Goal: Information Seeking & Learning: Understand process/instructions

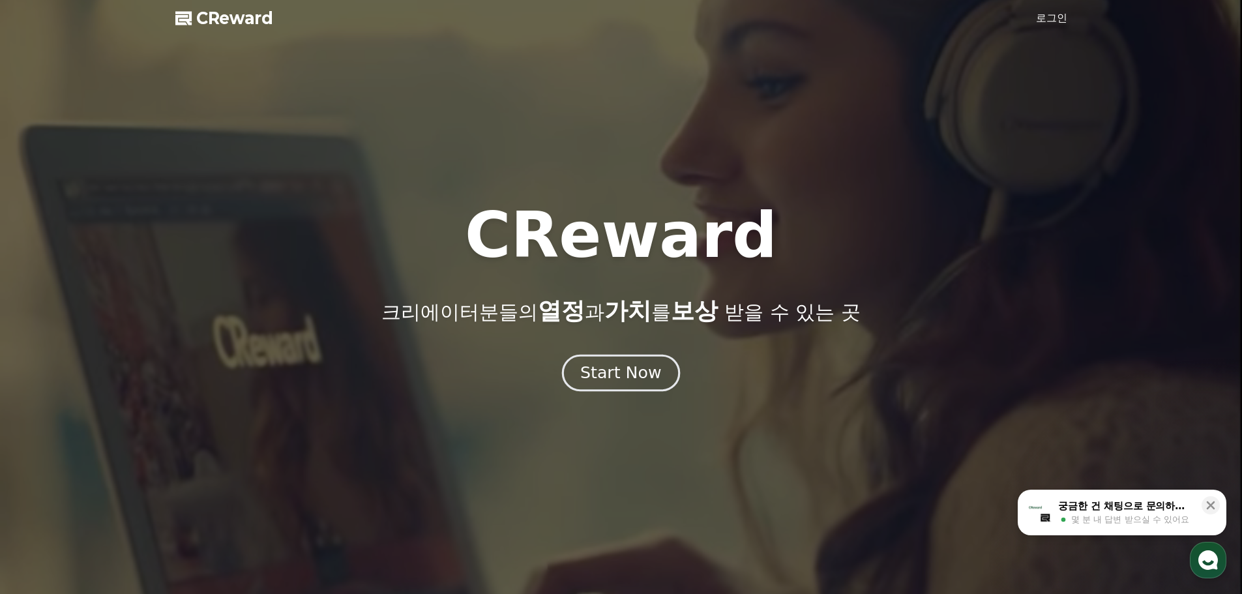
click at [605, 371] on div "Start Now" at bounding box center [620, 373] width 81 height 22
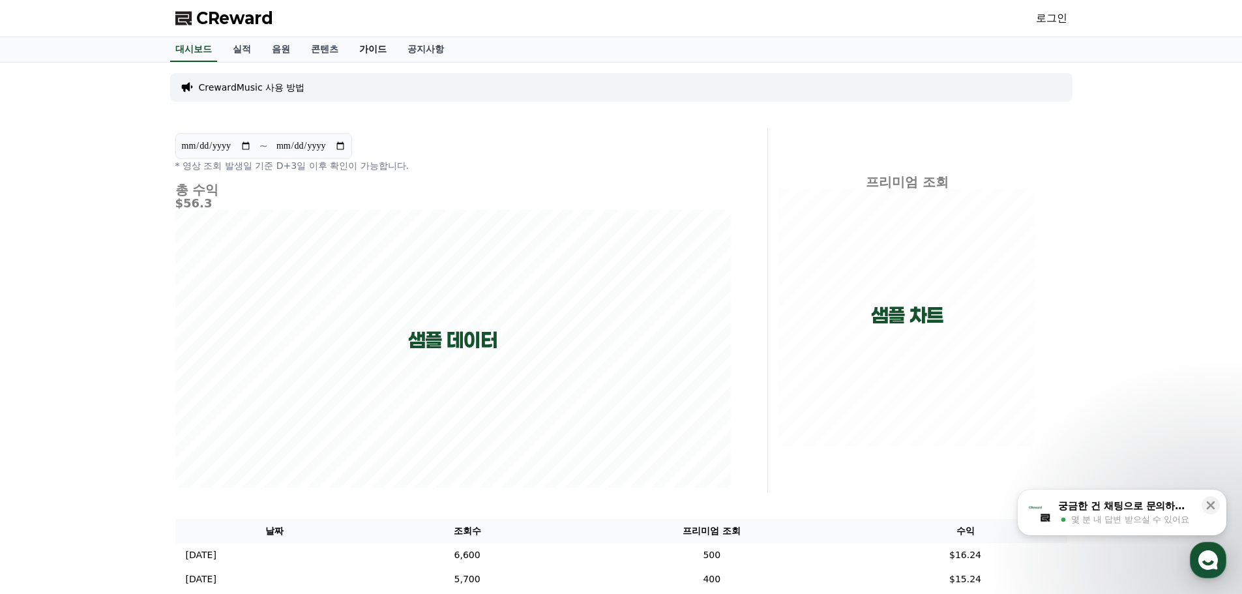
click at [372, 47] on link "가이드" at bounding box center [373, 49] width 48 height 25
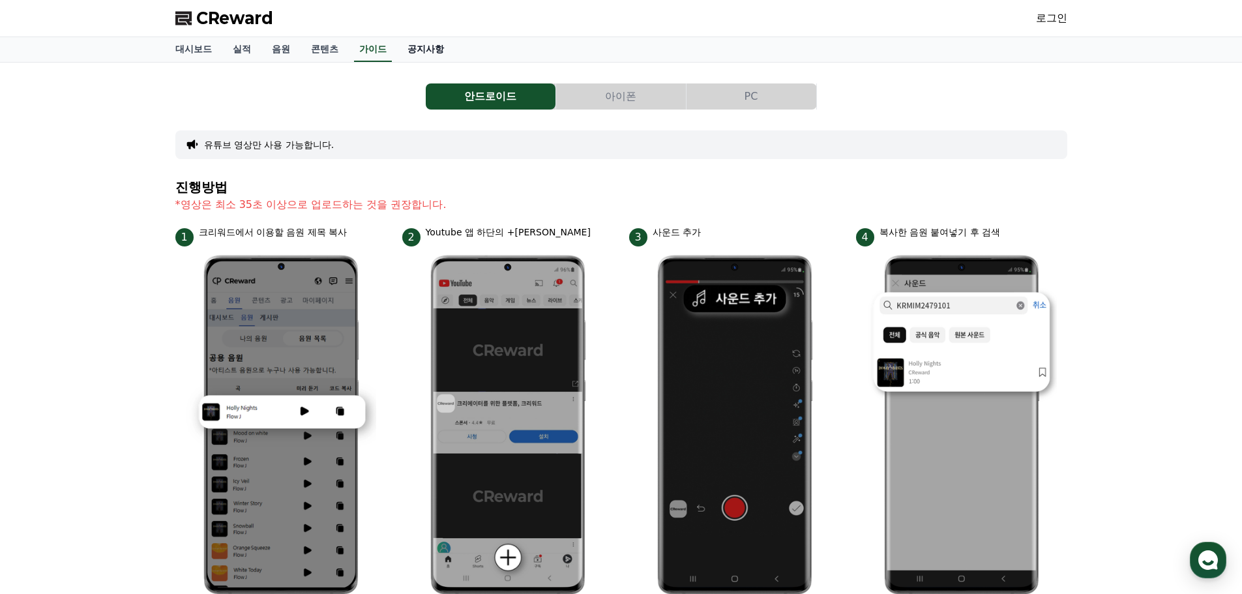
click at [406, 49] on link "공지사항" at bounding box center [425, 49] width 57 height 25
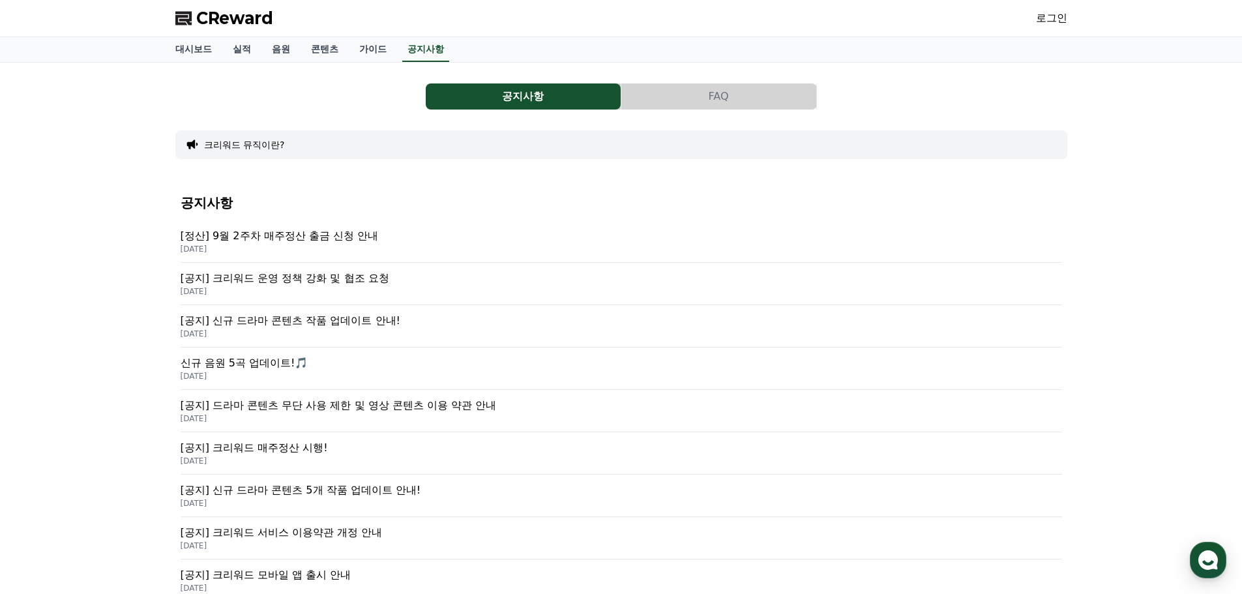
click at [354, 235] on p "[정산] 9월 2주차 매주정산 출금 신청 안내" at bounding box center [621, 236] width 881 height 16
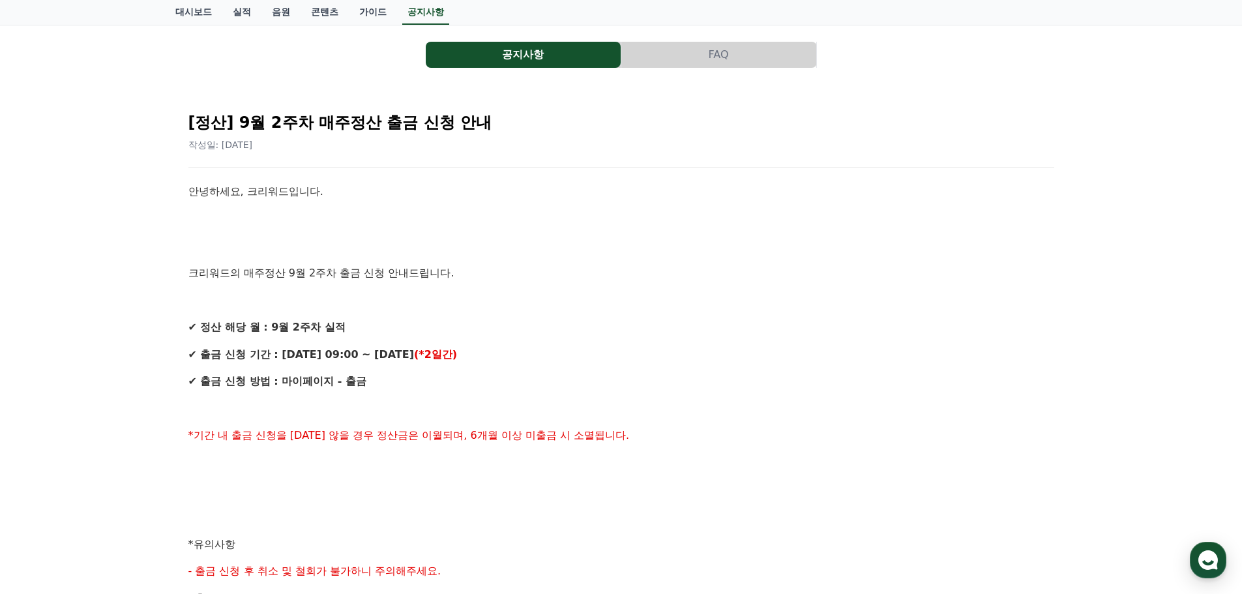
scroll to position [65, 0]
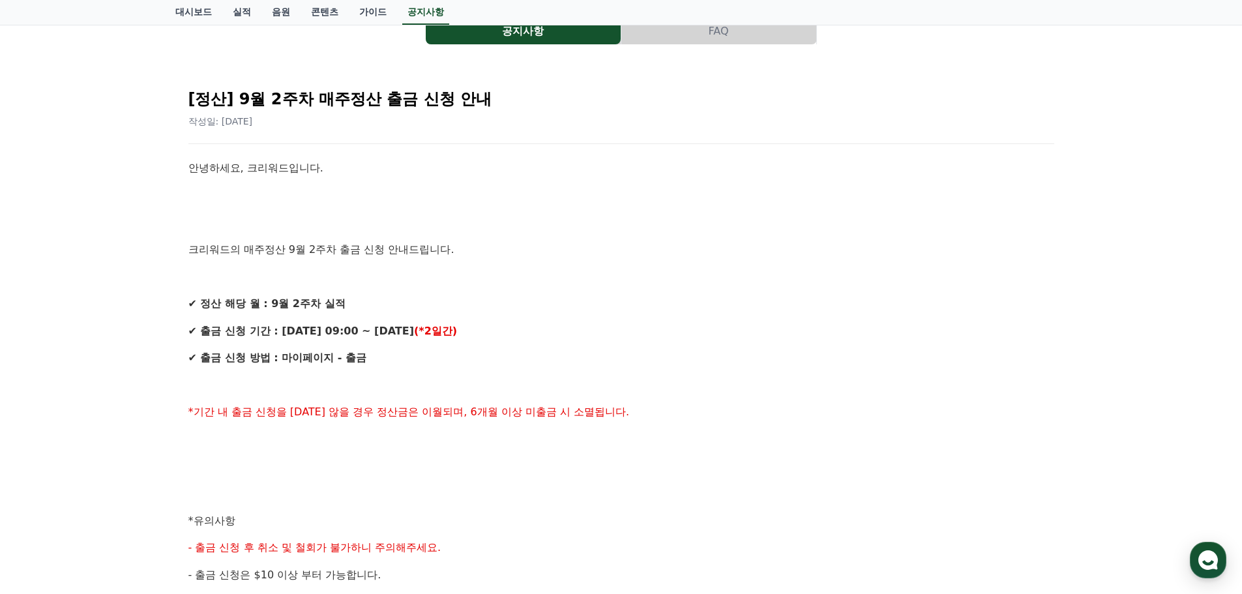
click at [356, 335] on strong "✔ 출금 신청 기간 : [DATE] 09:00 ~ [DATE]" at bounding box center [300, 331] width 225 height 12
click at [345, 330] on strong "✔ 출금 신청 기간 : [DATE] 09:00 ~ [DATE]" at bounding box center [300, 331] width 225 height 12
drag, startPoint x: 308, startPoint y: 332, endPoint x: 394, endPoint y: 332, distance: 85.4
click at [394, 332] on strong "✔ 출금 신청 기간 : [DATE] 09:00 ~ [DATE]" at bounding box center [300, 331] width 225 height 12
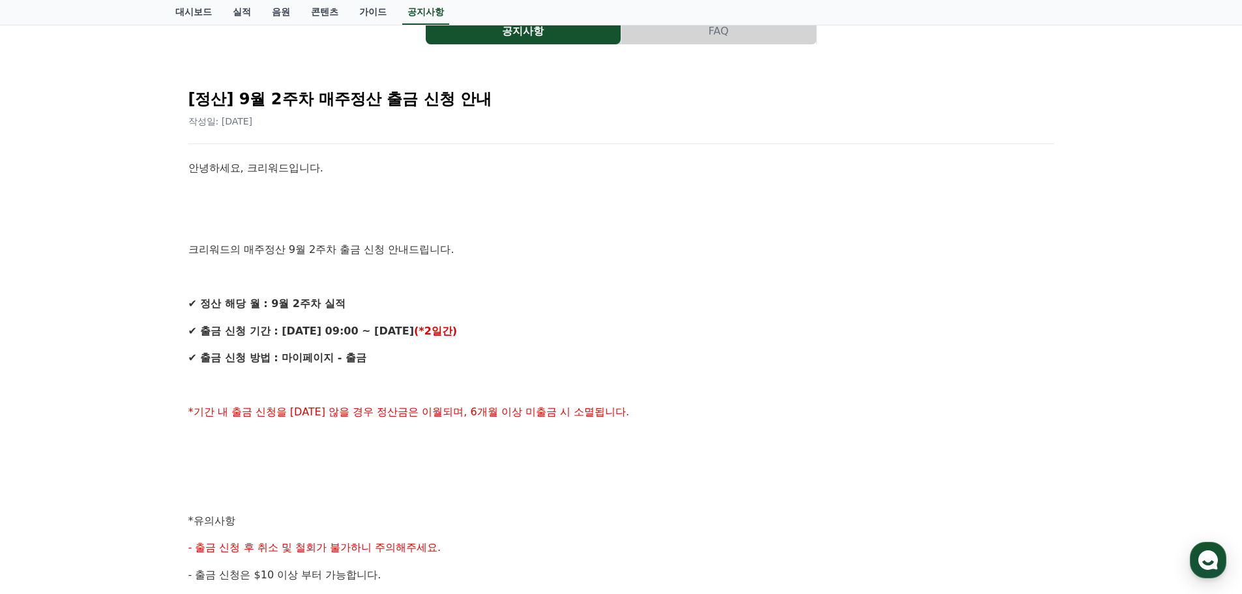
click at [386, 356] on p "✔ 출금 신청 방법 : 마이페이지 - 출금" at bounding box center [620, 357] width 865 height 17
drag, startPoint x: 343, startPoint y: 363, endPoint x: 273, endPoint y: 362, distance: 69.7
click at [273, 362] on p "✔ 출금 신청 방법 : 마이페이지 - 출금" at bounding box center [620, 357] width 865 height 17
click at [273, 362] on strong "✔ 출금 신청 방법 : 마이페이지 - 출금" at bounding box center [277, 357] width 178 height 12
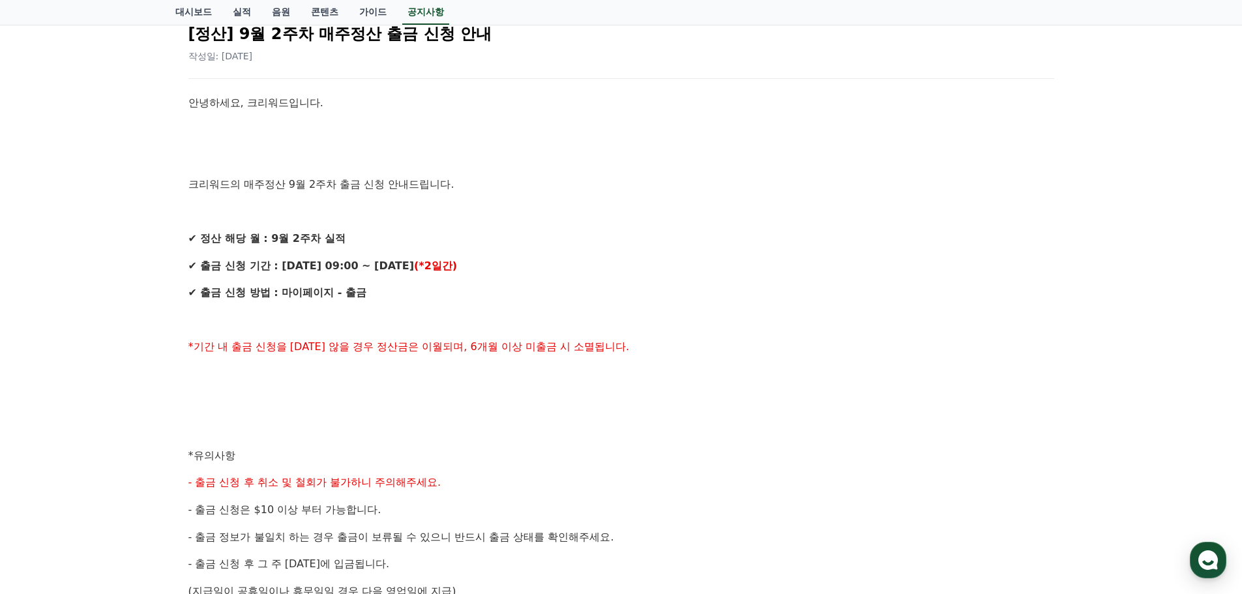
click at [329, 347] on span "*기간 내 출금 신청을 [DATE] 않을 경우 정산금은 이월되며, 6개월 이상 미출금 시 소멸됩니다." at bounding box center [408, 346] width 441 height 12
click at [269, 343] on span "*기간 내 출금 신청을 [DATE] 않을 경우 정산금은 이월되며, 6개월 이상 미출금 시 소멸됩니다." at bounding box center [408, 346] width 441 height 12
drag, startPoint x: 197, startPoint y: 345, endPoint x: 457, endPoint y: 349, distance: 260.1
click at [457, 349] on span "*기간 내 출금 신청을 [DATE] 않을 경우 정산금은 이월되며, 6개월 이상 미출금 시 소멸됩니다." at bounding box center [408, 346] width 441 height 12
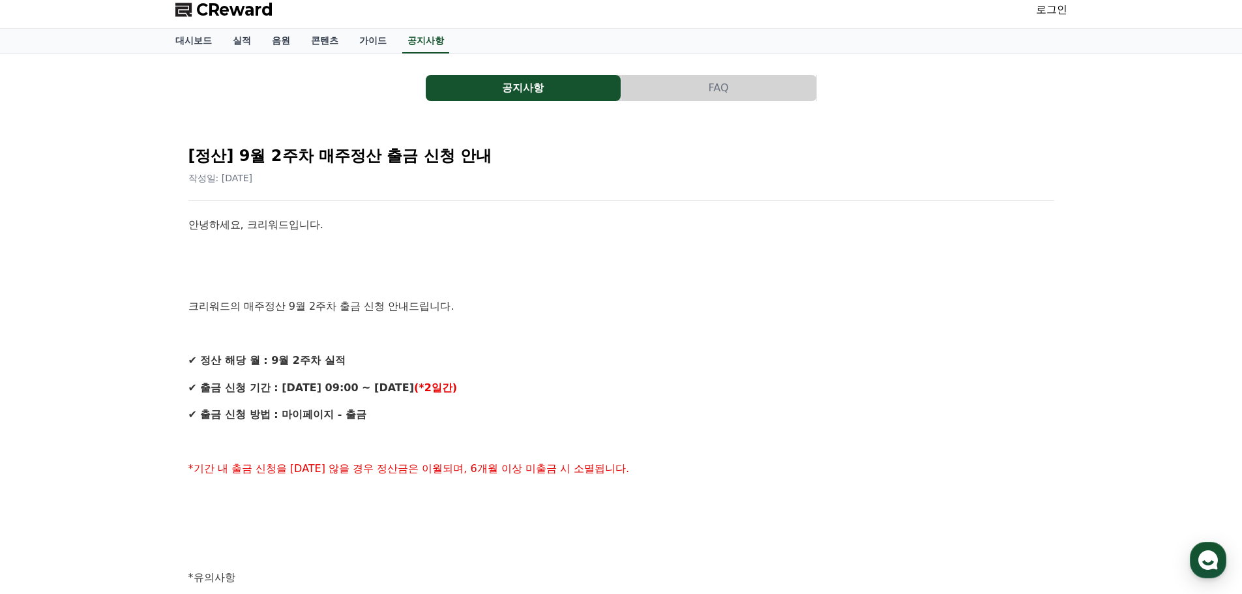
scroll to position [0, 0]
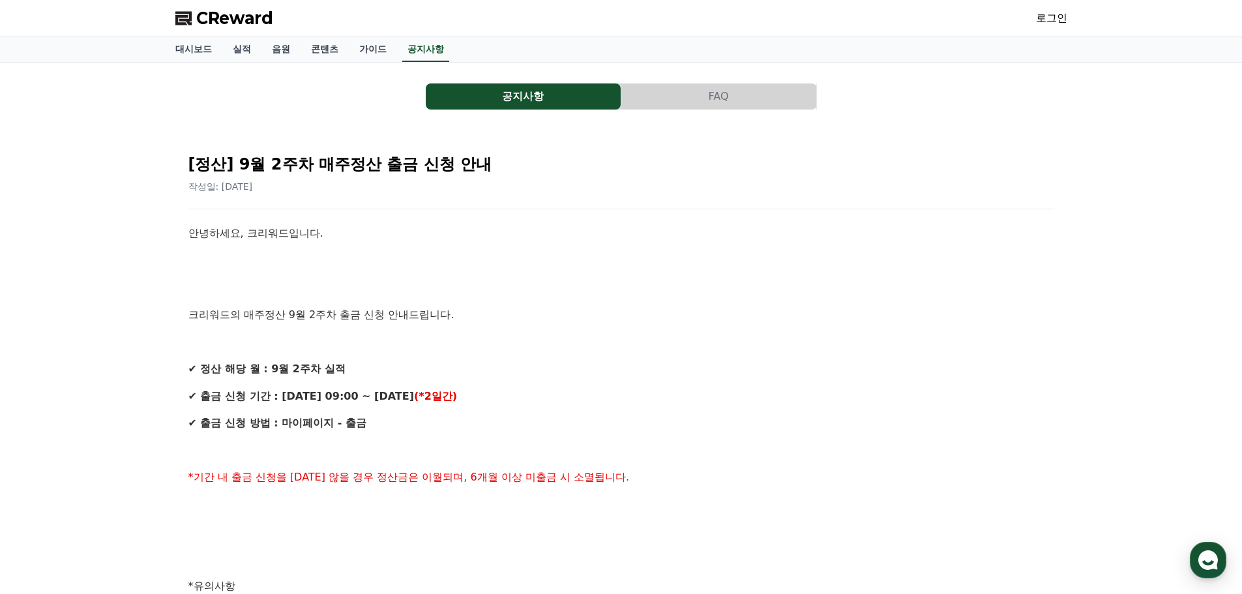
click at [455, 334] on p at bounding box center [620, 341] width 865 height 17
click at [429, 389] on p "✔ 출금 신청 기간 : [DATE] 09:00 ~ [DATE] (*2일간)" at bounding box center [620, 396] width 865 height 17
click at [414, 398] on strong "✔ 출금 신청 기간 : [DATE] 09:00 ~ [DATE]" at bounding box center [300, 396] width 225 height 12
drag, startPoint x: 417, startPoint y: 398, endPoint x: 476, endPoint y: 398, distance: 58.7
click at [476, 398] on p "✔ 출금 신청 기간 : [DATE] 09:00 ~ [DATE] (*2일간)" at bounding box center [620, 396] width 865 height 17
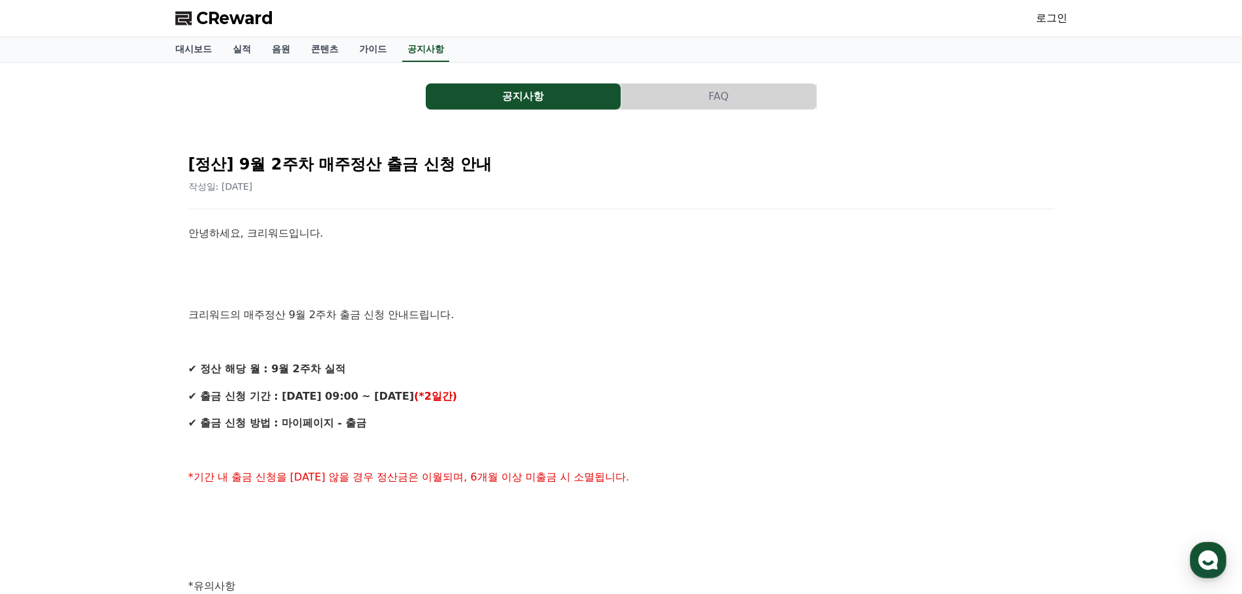
click at [476, 398] on p "✔ 출금 신청 기간 : [DATE] 09:00 ~ [DATE] (*2일간)" at bounding box center [620, 396] width 865 height 17
click at [475, 398] on p "✔ 출금 신청 기간 : [DATE] 09:00 ~ [DATE] (*2일간)" at bounding box center [620, 396] width 865 height 17
click at [449, 398] on strong "(*2일간)" at bounding box center [435, 396] width 43 height 12
click at [396, 396] on strong "✔ 출금 신청 기간 : [DATE] 09:00 ~ [DATE]" at bounding box center [300, 396] width 225 height 12
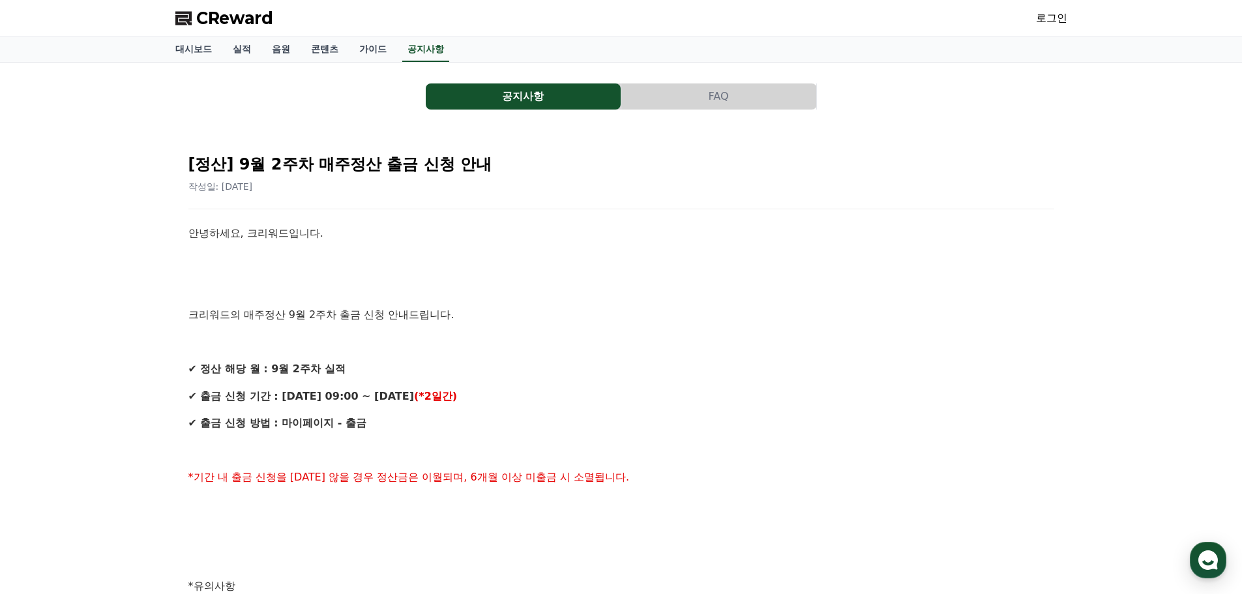
click at [396, 396] on strong "✔ 출금 신청 기간 : [DATE] 09:00 ~ [DATE]" at bounding box center [300, 396] width 225 height 12
click at [354, 401] on strong "✔ 출금 신청 기간 : [DATE] 09:00 ~ [DATE]" at bounding box center [300, 396] width 225 height 12
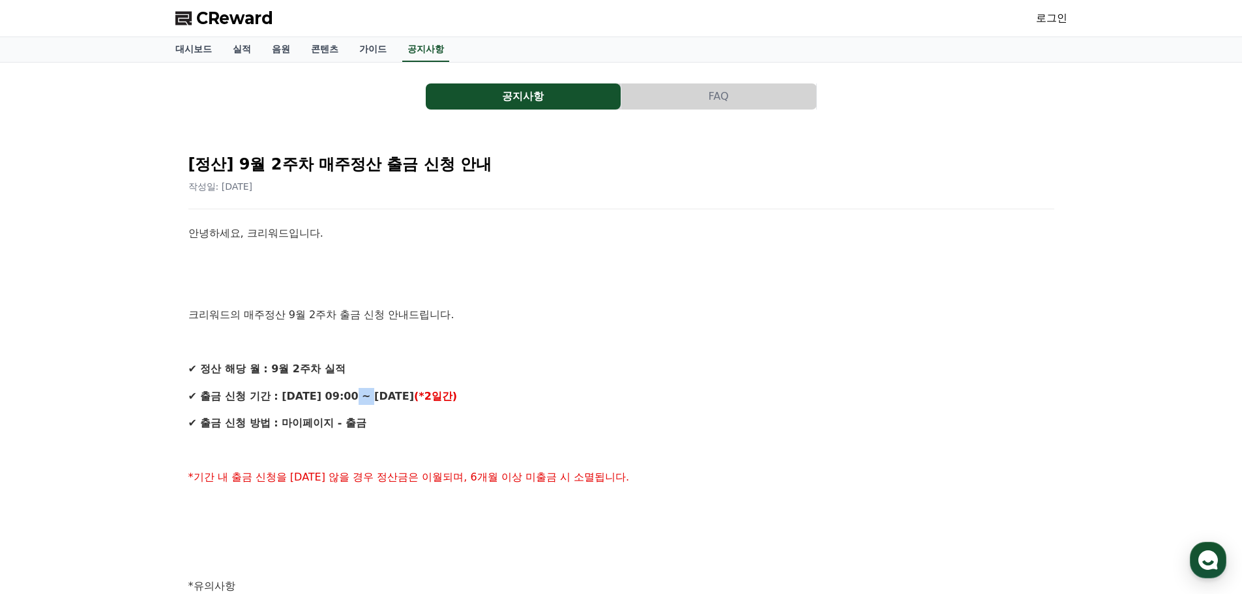
click at [354, 401] on strong "✔ 출금 신청 기간 : [DATE] 09:00 ~ [DATE]" at bounding box center [300, 396] width 225 height 12
click at [362, 423] on strong "✔ 출금 신청 방법 : 마이페이지 - 출금" at bounding box center [277, 422] width 178 height 12
click at [346, 424] on strong "✔ 출금 신청 방법 : 마이페이지 - 출금" at bounding box center [277, 422] width 178 height 12
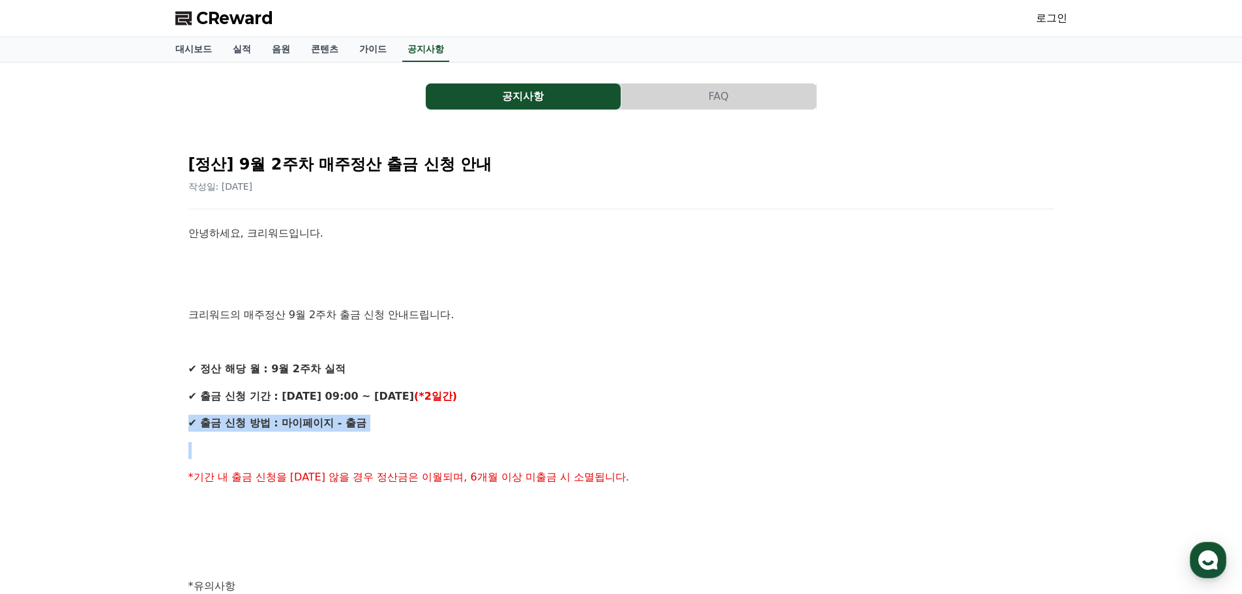
click at [346, 424] on strong "✔ 출금 신청 방법 : 마이페이지 - 출금" at bounding box center [277, 422] width 178 height 12
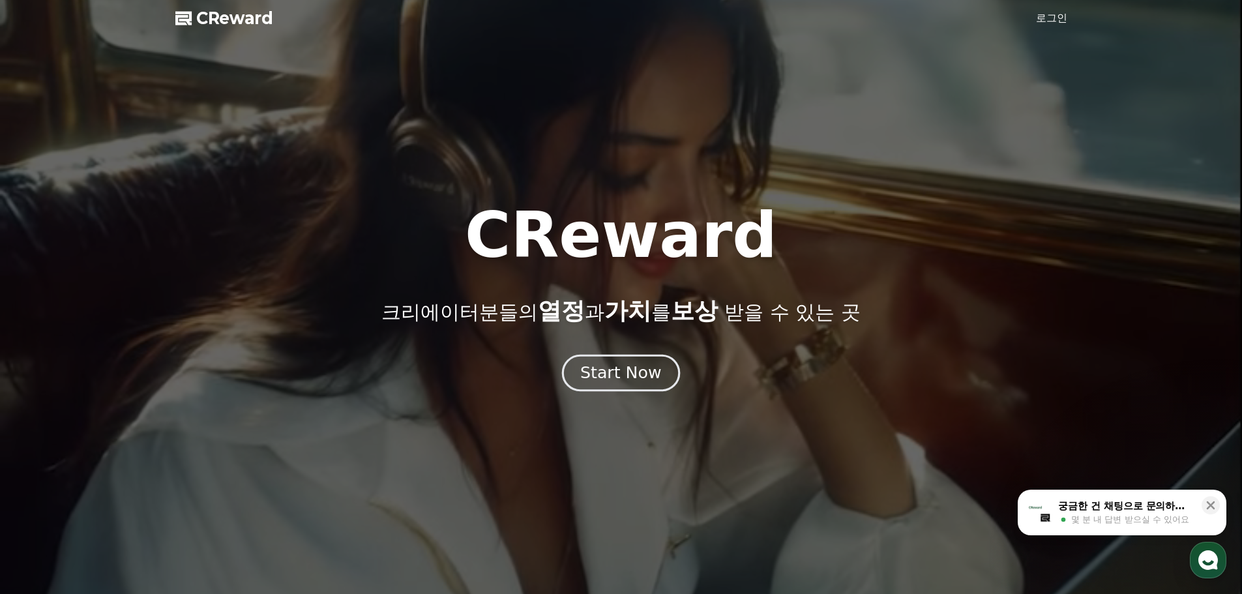
click at [612, 382] on div "Start Now" at bounding box center [620, 373] width 81 height 22
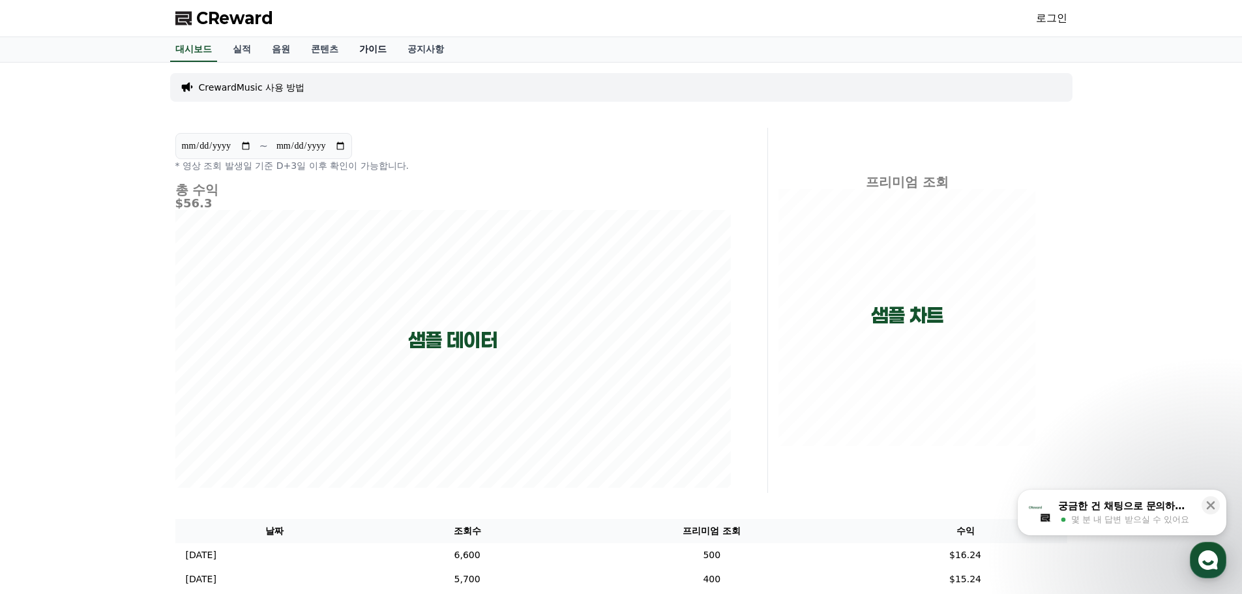
click at [371, 55] on link "가이드" at bounding box center [373, 49] width 48 height 25
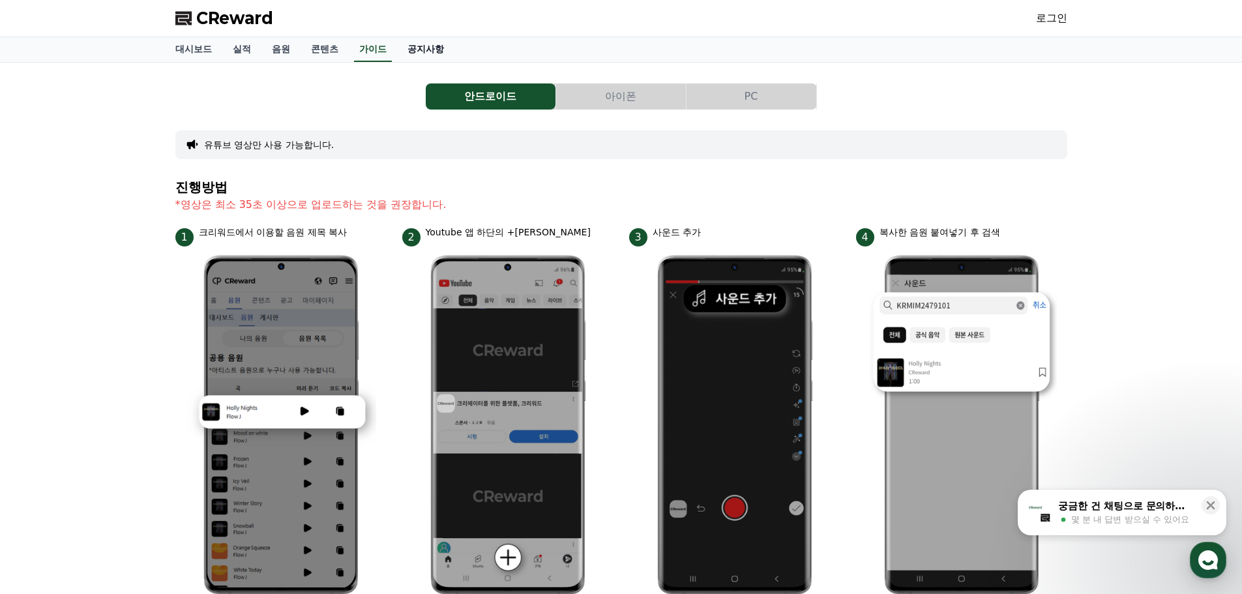
click at [432, 51] on link "공지사항" at bounding box center [425, 49] width 57 height 25
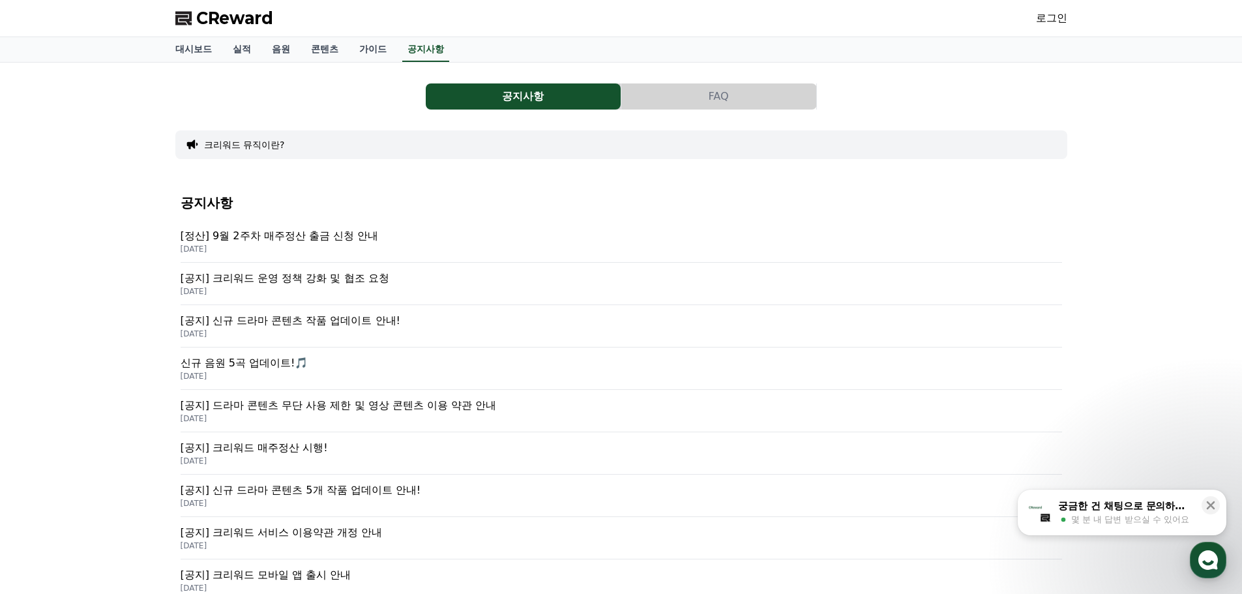
click at [317, 239] on p "[정산] 9월 2주차 매주정산 출금 신청 안내" at bounding box center [621, 236] width 881 height 16
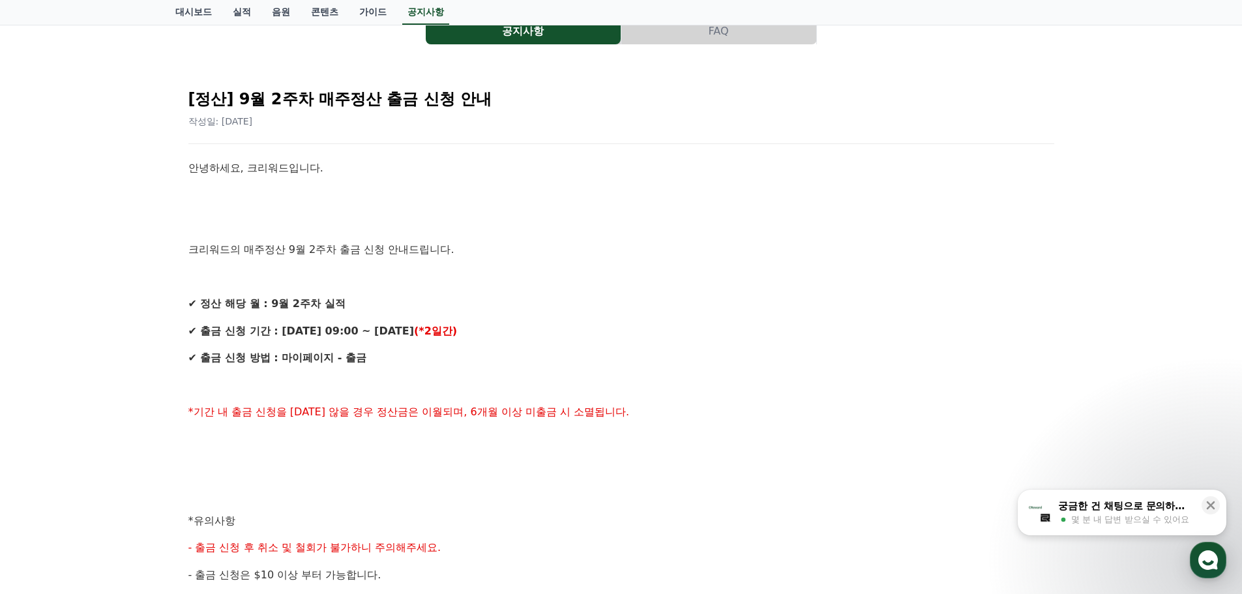
click at [381, 314] on div "안녕하세요, 크리워드입니다. 크리워드의 매주정산 9월 2주차 출금 신청 안내드립니다. ✔ 정산 해당 월 : 9월 2주차 실적 ✔ 출금 신청 기…" at bounding box center [620, 534] width 865 height 749
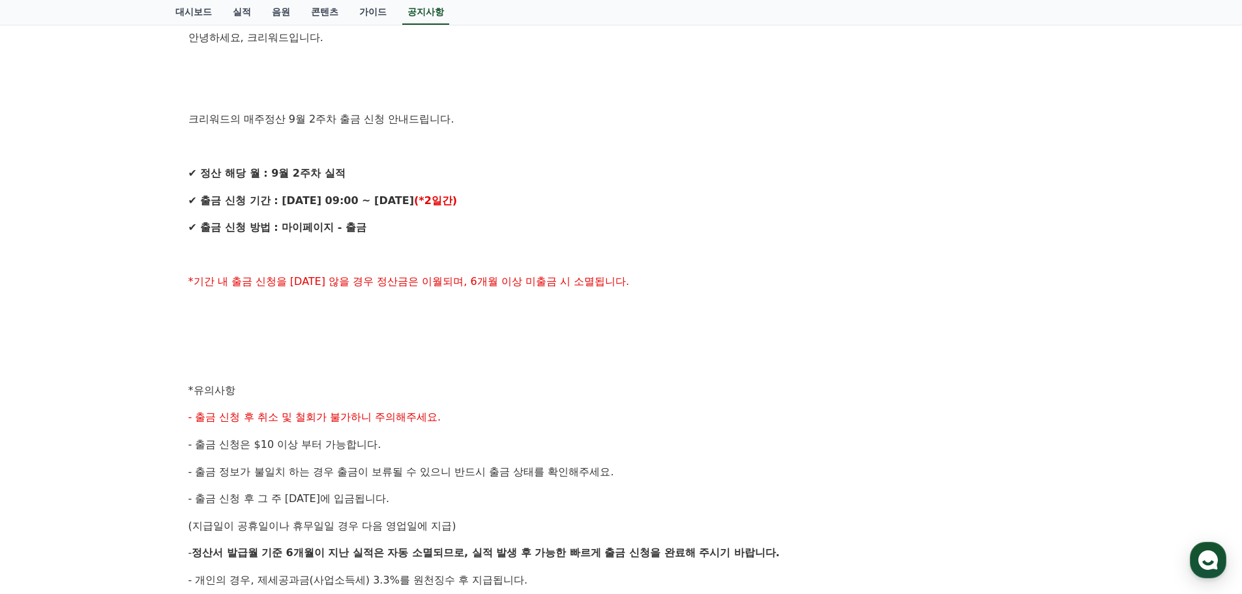
click at [381, 318] on div "안녕하세요, 크리워드입니다. 크리워드의 매주정산 9월 2주차 출금 신청 안내드립니다. ✔ 정산 해당 월 : 9월 2주차 실적 ✔ 출금 신청 기…" at bounding box center [620, 403] width 865 height 749
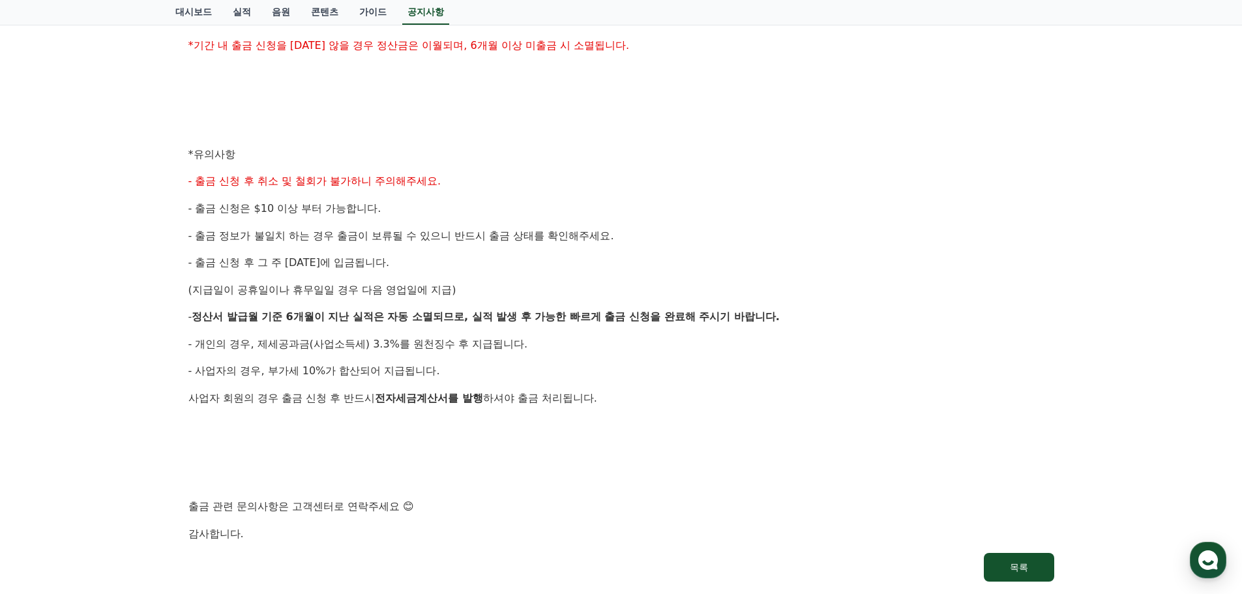
scroll to position [456, 0]
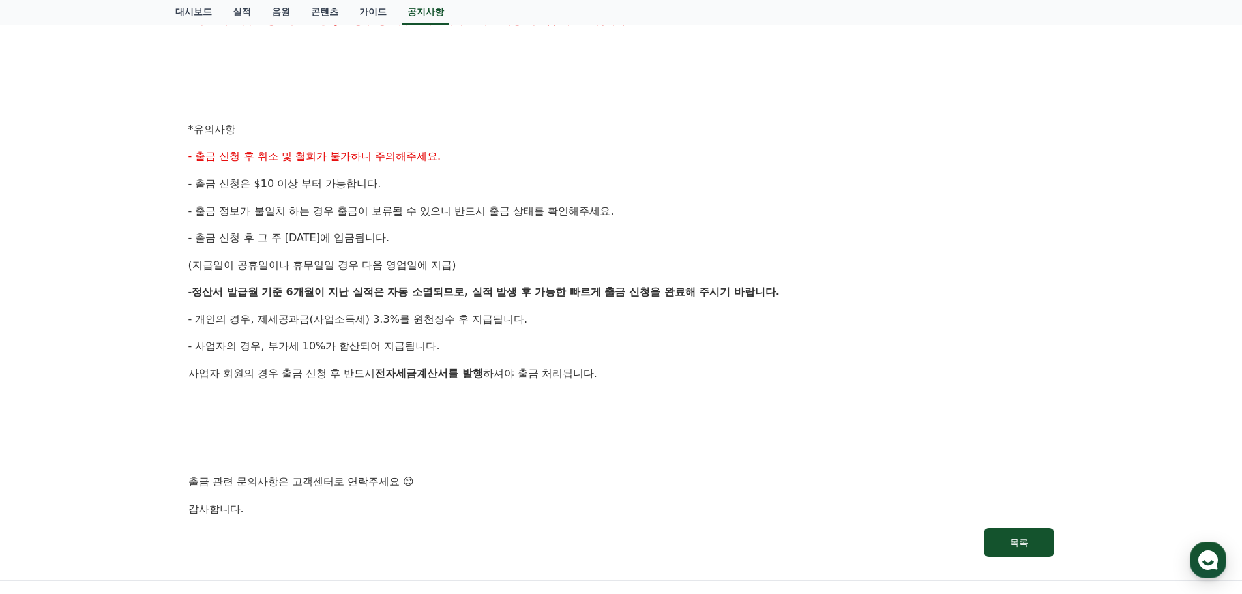
click at [381, 318] on span "- 개인의 경우, 제세공과금(사업소득세) 3.3%를 원천징수 후 지급됩니다." at bounding box center [358, 319] width 340 height 12
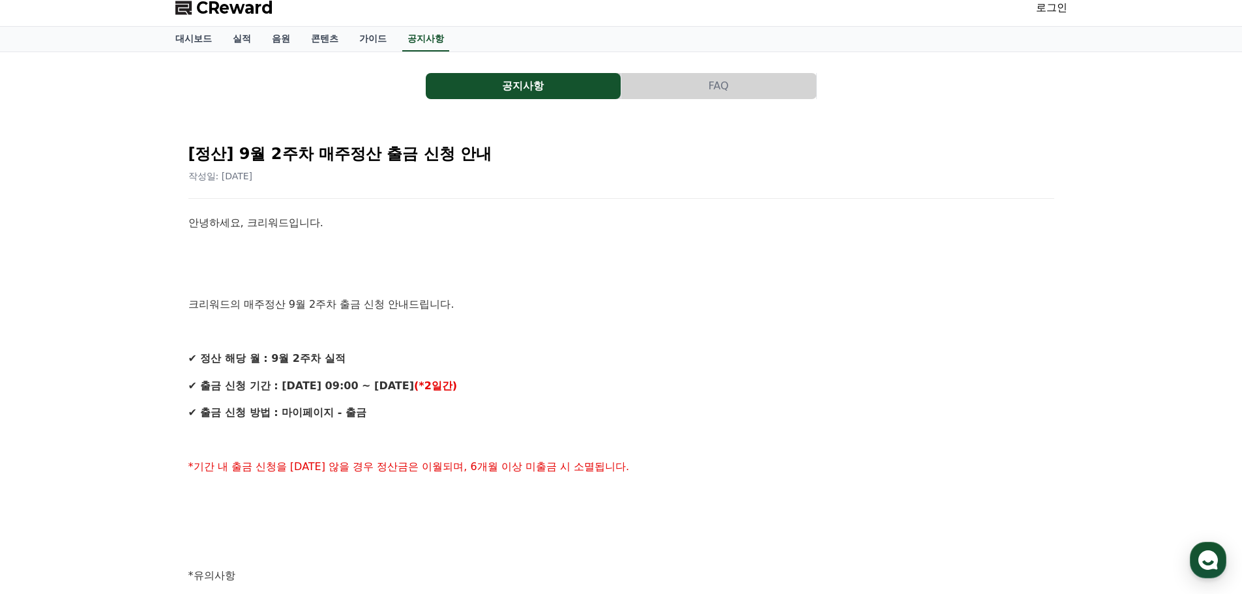
scroll to position [0, 0]
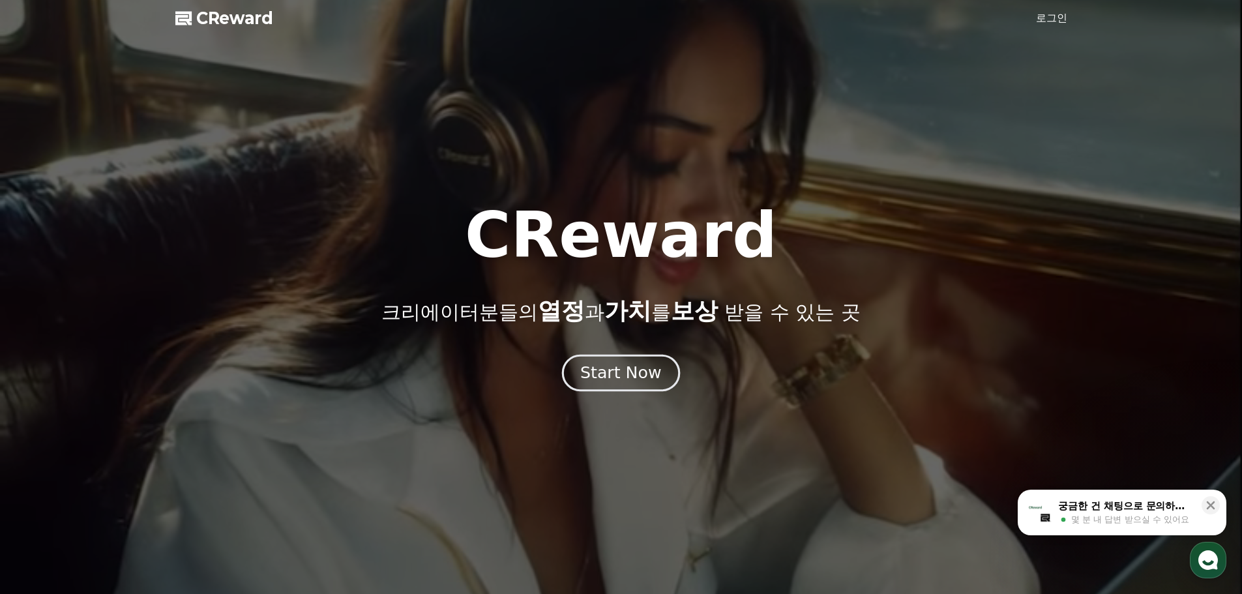
click at [659, 379] on button "Start Now" at bounding box center [621, 372] width 118 height 37
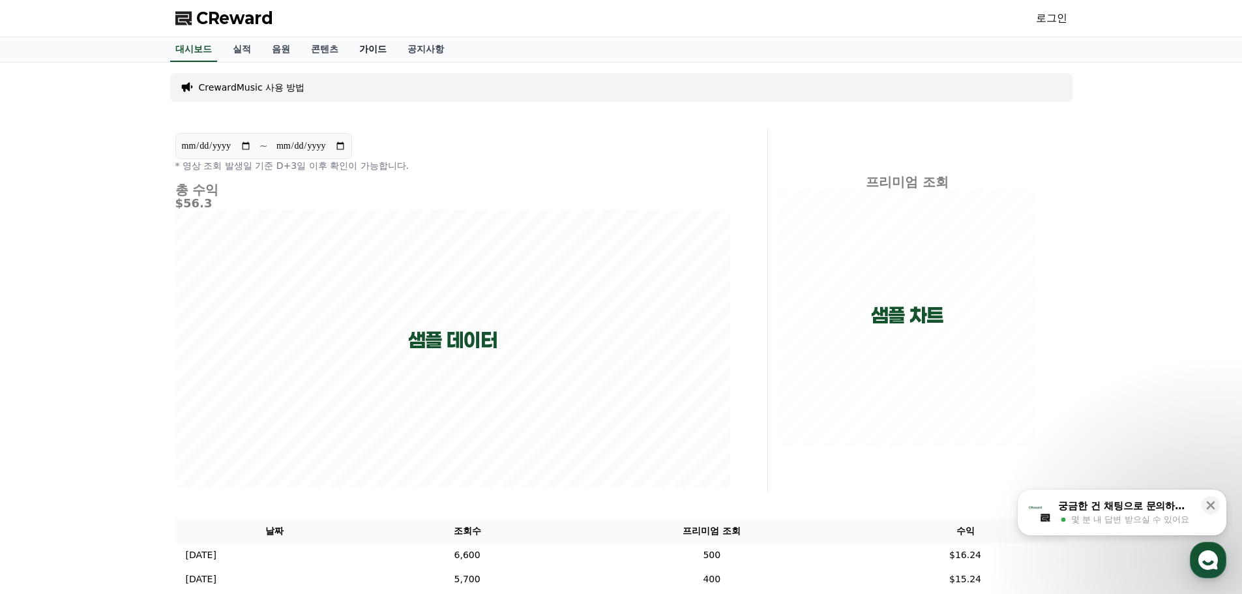
click at [371, 46] on link "가이드" at bounding box center [373, 49] width 48 height 25
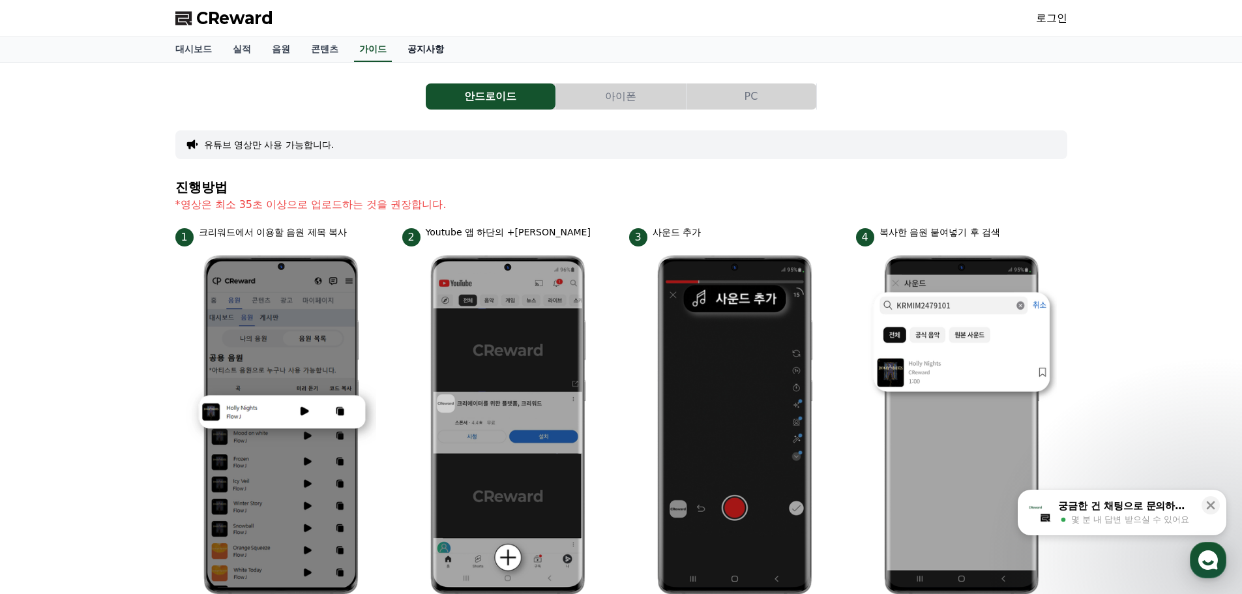
click at [431, 52] on link "공지사항" at bounding box center [425, 49] width 57 height 25
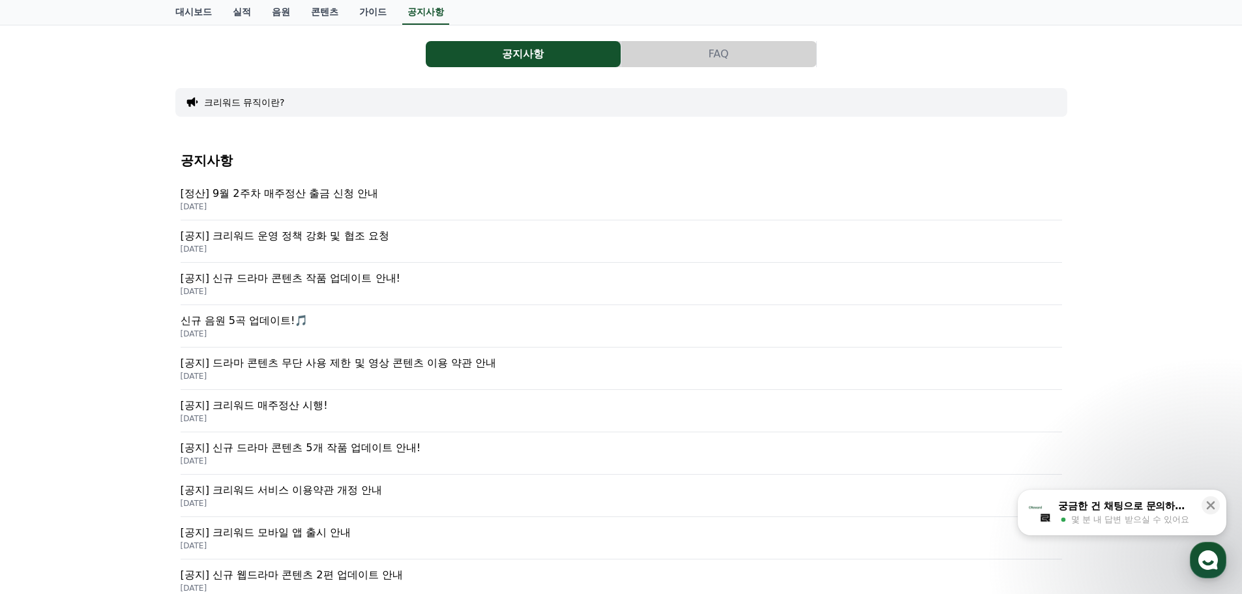
scroll to position [65, 0]
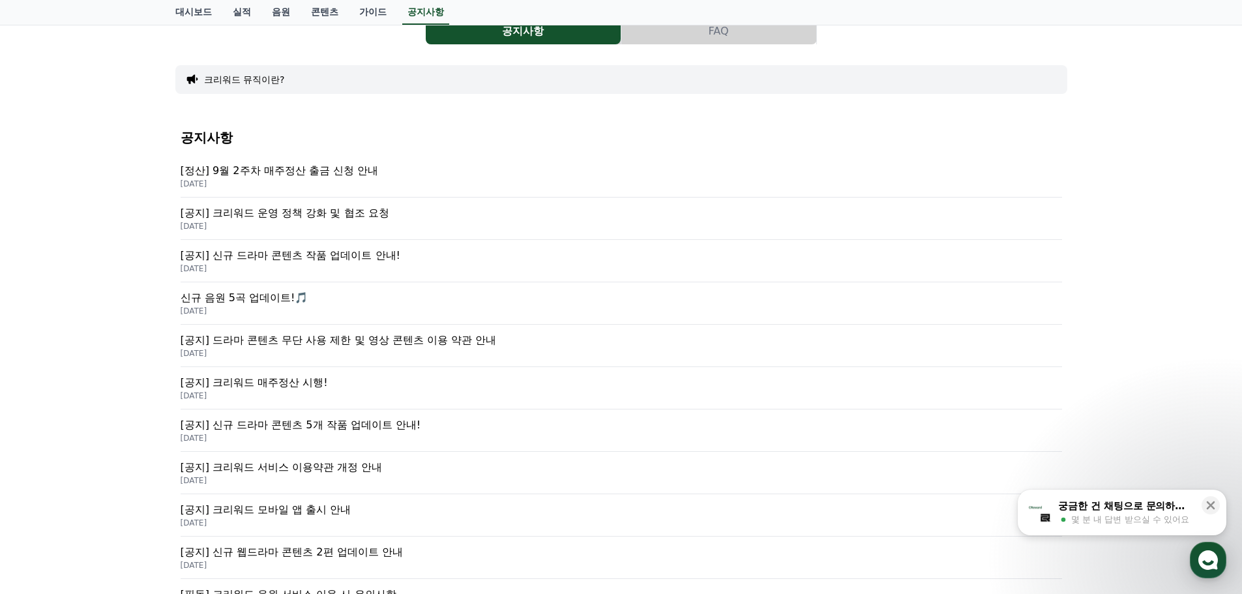
click at [338, 170] on p "[정산] 9월 2주차 매주정산 출금 신청 안내" at bounding box center [621, 171] width 881 height 16
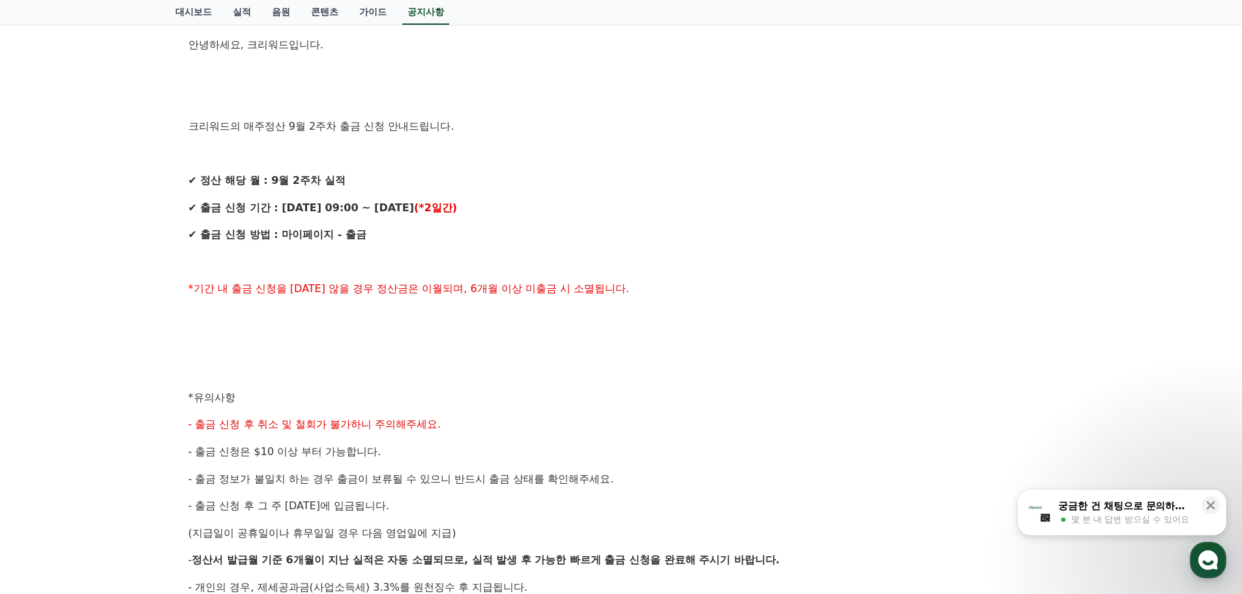
scroll to position [196, 0]
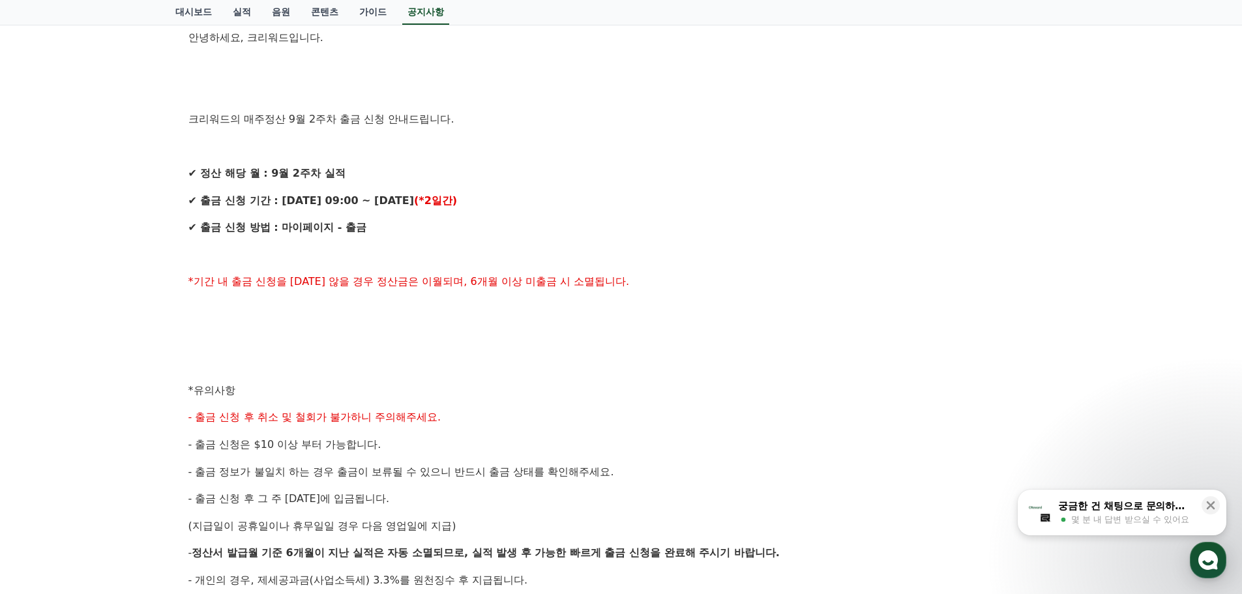
click at [604, 204] on p "✔ 출금 신청 기간 : [DATE] 09:00 ~ [DATE] (*2일간)" at bounding box center [620, 200] width 865 height 17
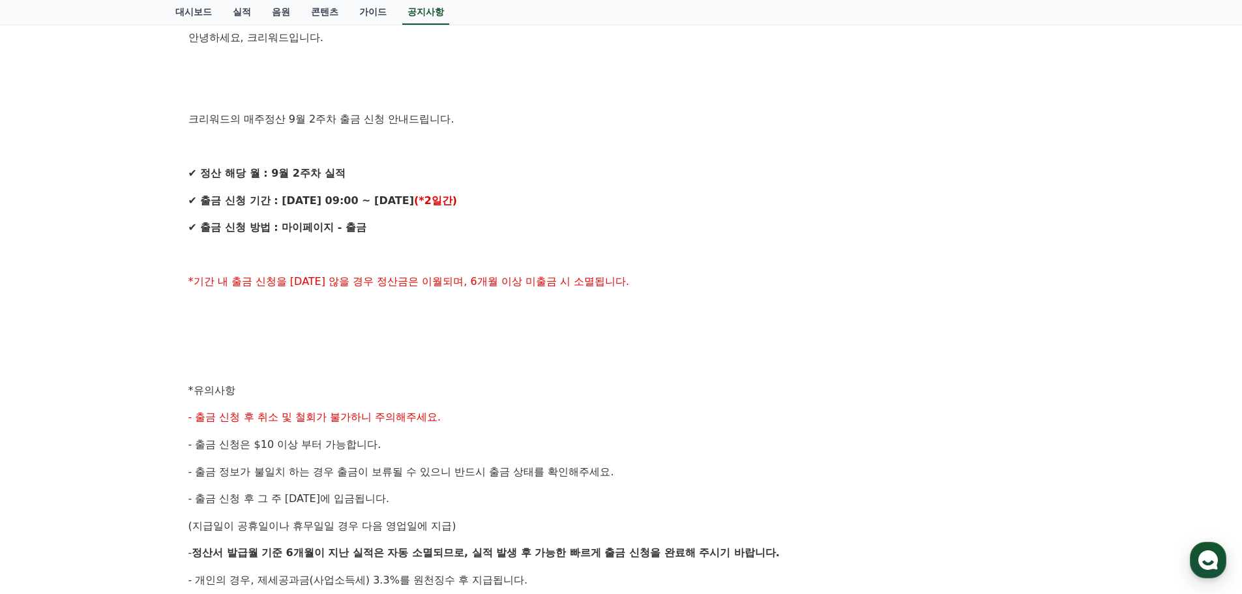
drag, startPoint x: 379, startPoint y: 209, endPoint x: 370, endPoint y: 208, distance: 8.6
click at [378, 209] on div "안녕하세요, 크리워드입니다. 크리워드의 매주정산 9월 2주차 출금 신청 안내드립니다. ✔ 정산 해당 월 : 9월 2주차 실적 ✔ 출금 신청 기…" at bounding box center [620, 403] width 865 height 749
drag, startPoint x: 325, startPoint y: 201, endPoint x: 473, endPoint y: 204, distance: 148.6
click at [473, 204] on p "✔ 출금 신청 기간 : [DATE] 09:00 ~ [DATE] (*2일간)" at bounding box center [620, 200] width 865 height 17
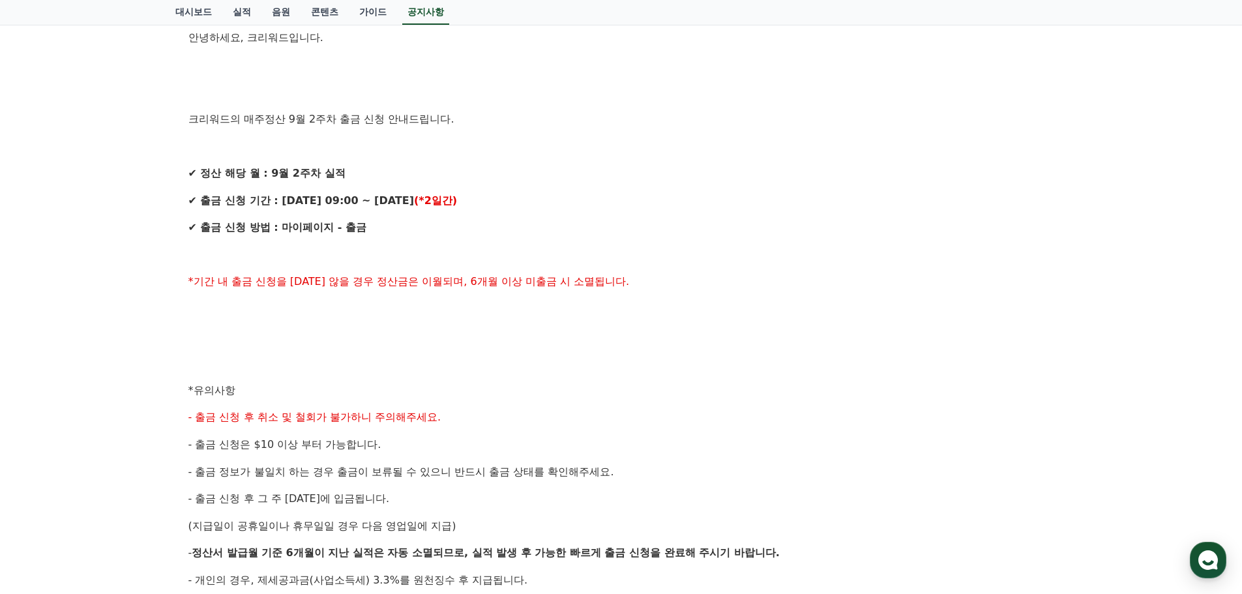
click at [473, 204] on p "✔ 출금 신청 기간 : [DATE] 09:00 ~ [DATE] (*2일간)" at bounding box center [620, 200] width 865 height 17
click at [829, 173] on p "✔ 정산 해당 월 : 9월 2주차 실적" at bounding box center [620, 173] width 865 height 17
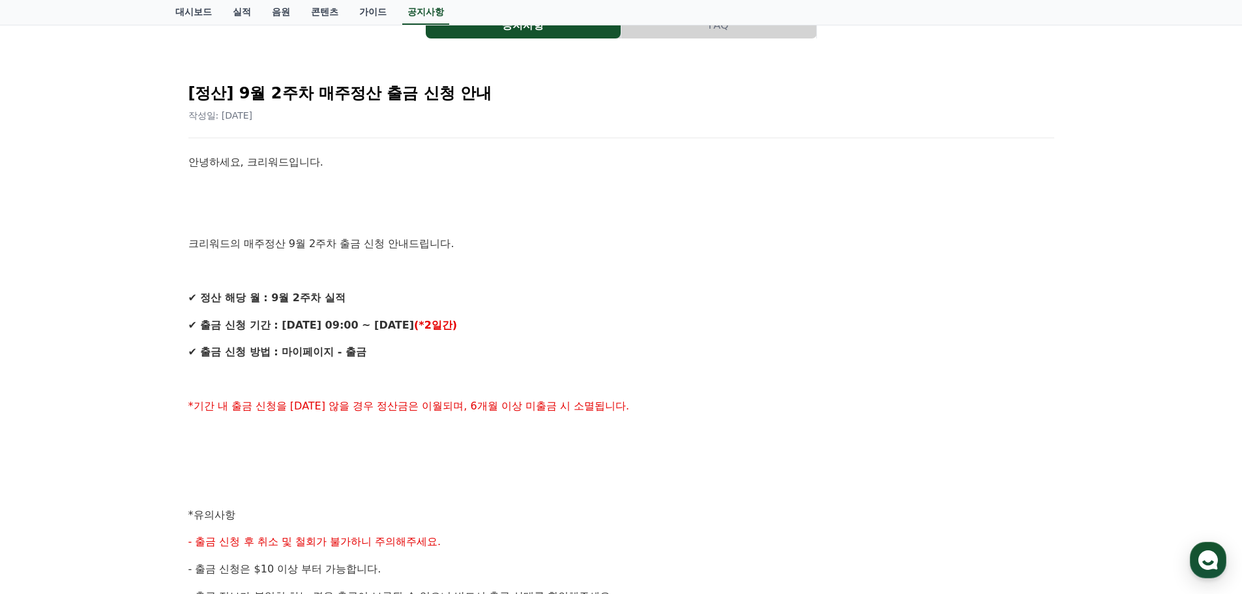
scroll to position [0, 0]
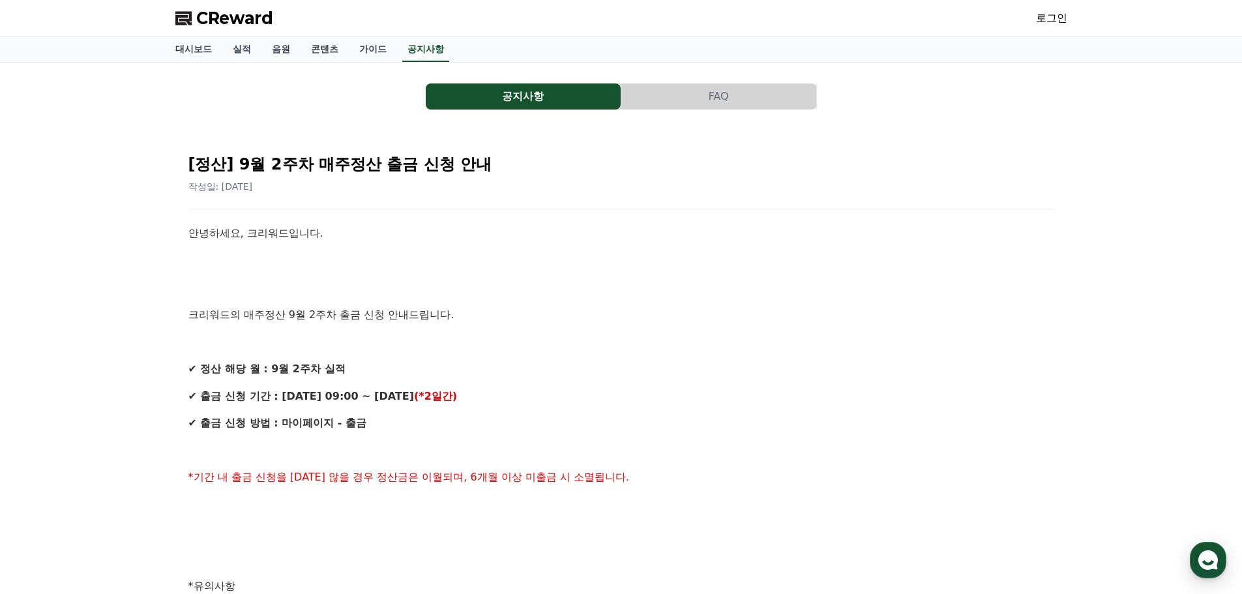
click at [763, 198] on div "[정산] 9월 2주차 매주정산 출금 신청 안내 작성일: 2025-09-17 안녕하세요, 크리워드입니다. 크리워드의 매주정산 9월 2주차 출금 …" at bounding box center [621, 578] width 871 height 875
click at [782, 236] on p "안녕하세요, 크리워드입니다." at bounding box center [620, 233] width 865 height 17
